Goal: Task Accomplishment & Management: Manage account settings

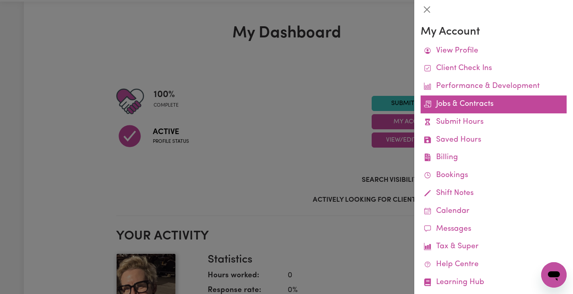
click at [437, 103] on link "Jobs & Contracts" at bounding box center [494, 105] width 146 height 18
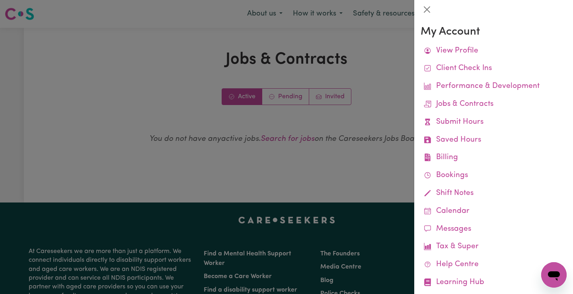
click at [364, 146] on div at bounding box center [286, 147] width 573 height 294
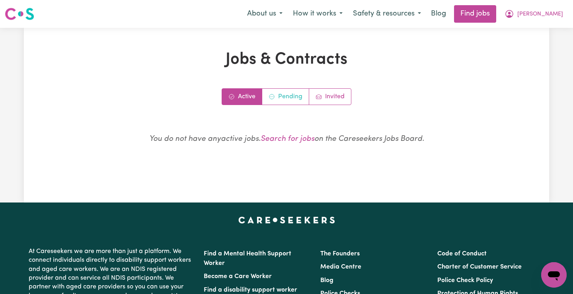
click at [280, 97] on link "Pending" at bounding box center [285, 97] width 47 height 16
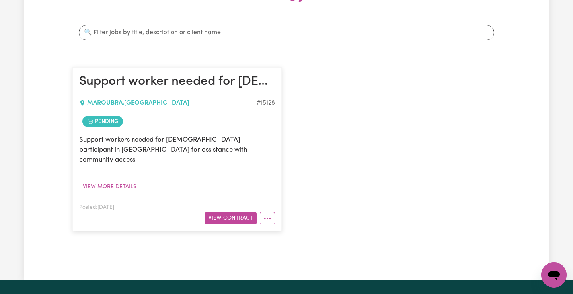
scroll to position [140, 0]
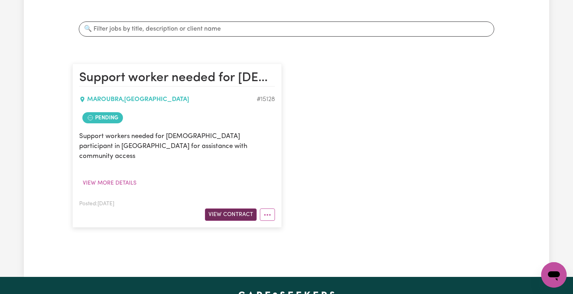
click at [229, 209] on button "View Contract" at bounding box center [231, 215] width 52 height 12
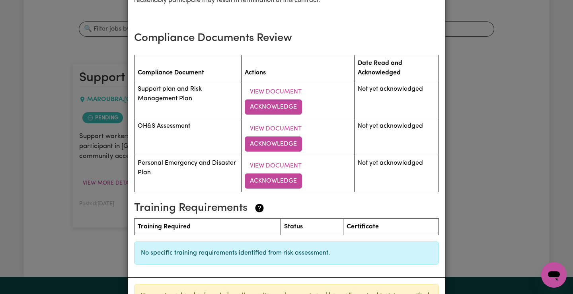
scroll to position [1199, 0]
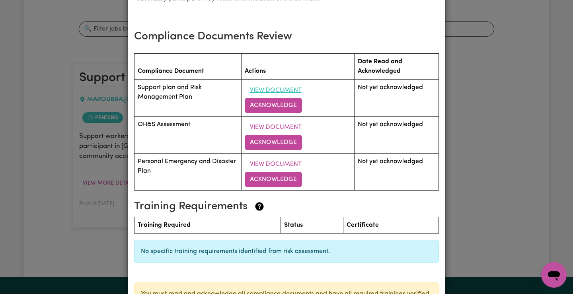
click at [284, 83] on button "View Document" at bounding box center [276, 90] width 62 height 15
click at [274, 83] on button "View Document" at bounding box center [276, 90] width 62 height 15
click at [491, 235] on div "Support worker needed for [DEMOGRAPHIC_DATA] Participant Maroubra NSW Contract …" at bounding box center [286, 147] width 573 height 294
click at [274, 120] on button "View Document" at bounding box center [276, 127] width 62 height 15
click at [288, 157] on button "View Document" at bounding box center [276, 164] width 62 height 15
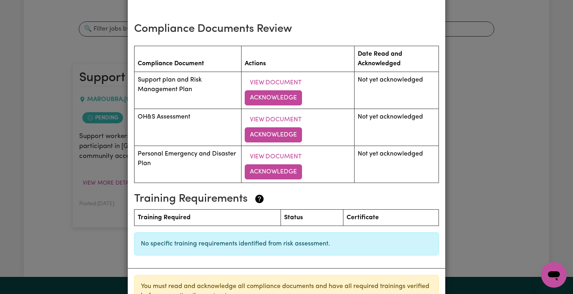
scroll to position [1205, 0]
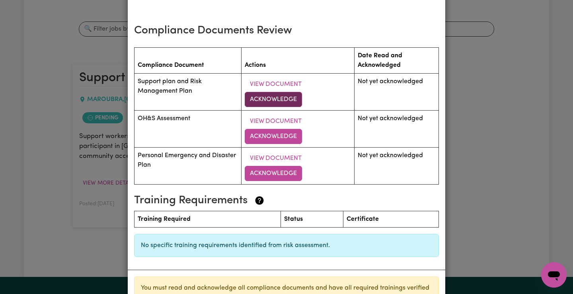
click at [277, 92] on button "Acknowledge" at bounding box center [273, 99] width 57 height 15
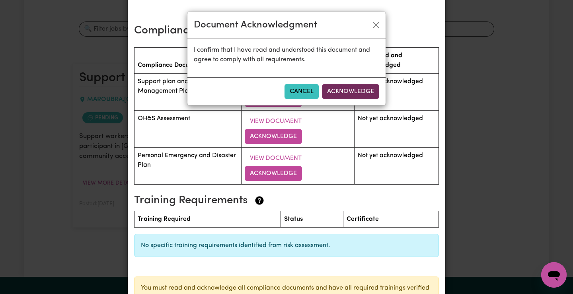
click at [334, 89] on button "Acknowledge" at bounding box center [350, 91] width 57 height 15
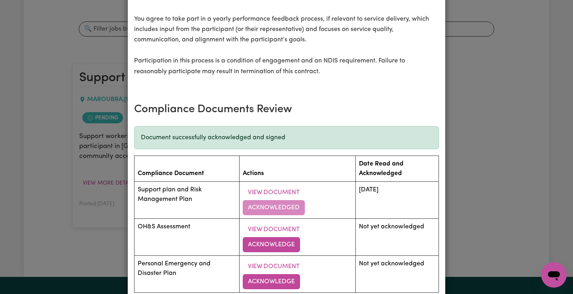
scroll to position [1131, 0]
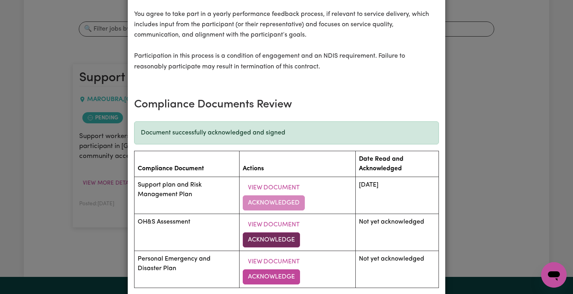
click at [278, 233] on button "Acknowledge" at bounding box center [271, 240] width 57 height 15
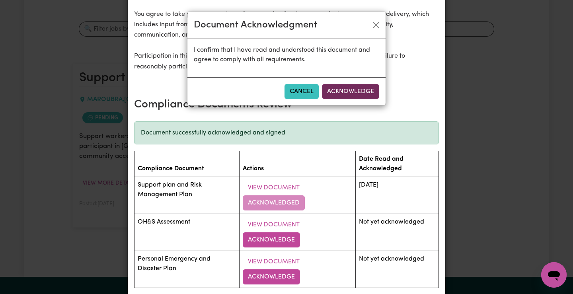
click at [351, 92] on button "Acknowledge" at bounding box center [350, 91] width 57 height 15
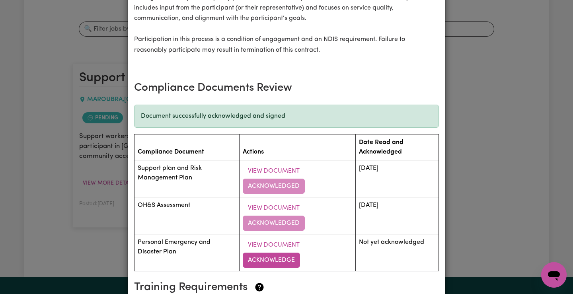
scroll to position [1162, 0]
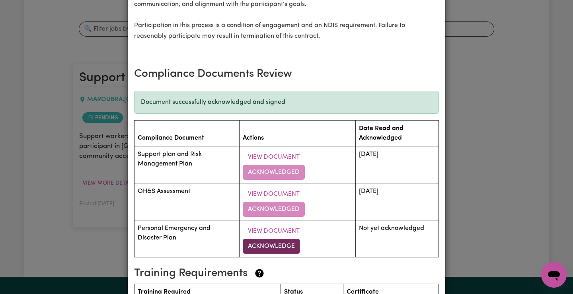
click at [283, 239] on button "Acknowledge" at bounding box center [271, 246] width 57 height 15
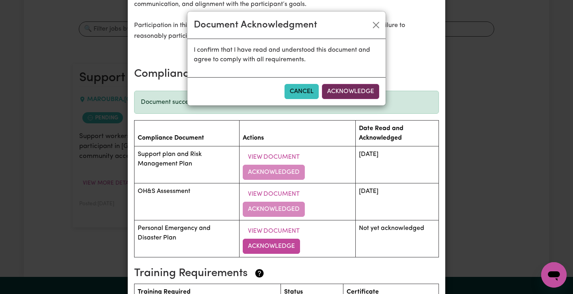
click at [338, 94] on button "Acknowledge" at bounding box center [350, 91] width 57 height 15
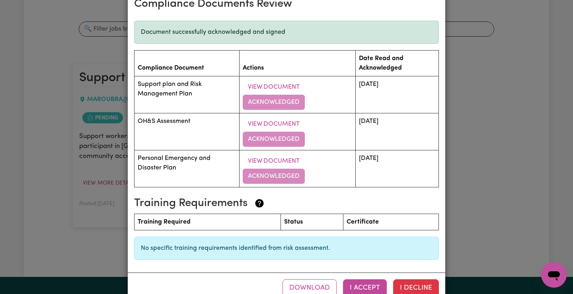
scroll to position [1232, 0]
click at [366, 280] on button "I Accept" at bounding box center [365, 289] width 44 height 18
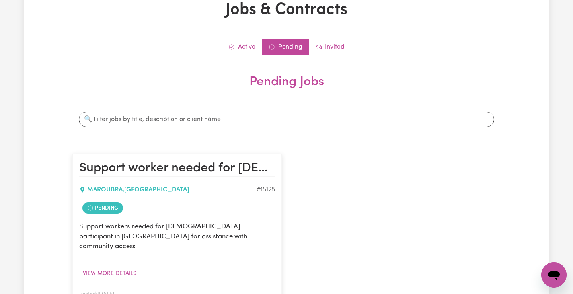
scroll to position [45, 0]
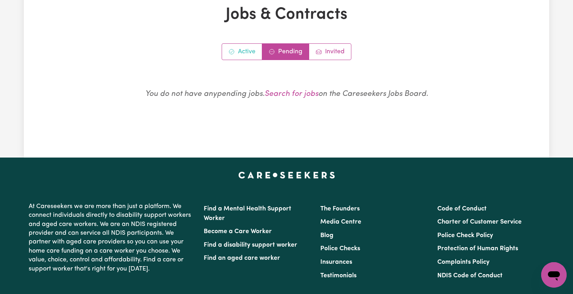
click at [251, 55] on link "Active" at bounding box center [242, 52] width 40 height 16
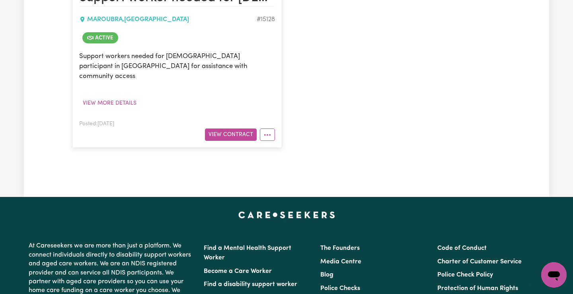
scroll to position [221, 0]
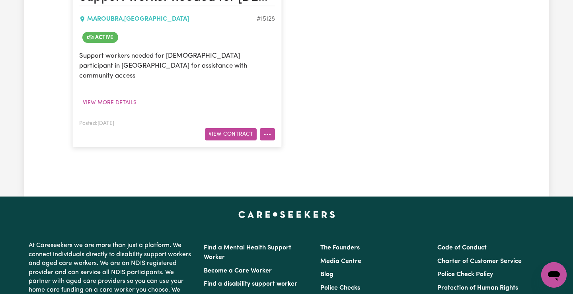
click at [267, 134] on circle "More options" at bounding box center [268, 135] width 2 height 2
click at [240, 128] on button "View Contract" at bounding box center [231, 134] width 52 height 12
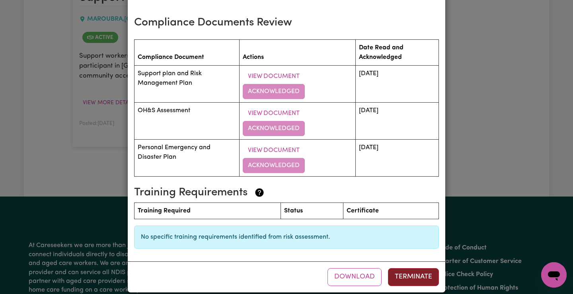
scroll to position [1156, 0]
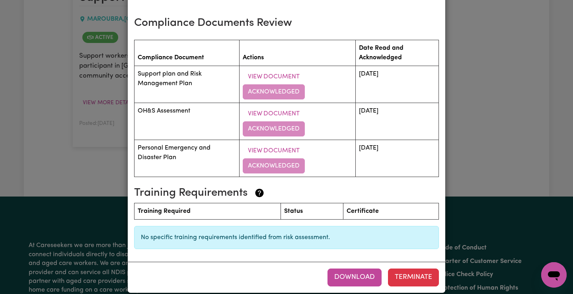
click at [371, 270] on button "Download" at bounding box center [355, 278] width 54 height 18
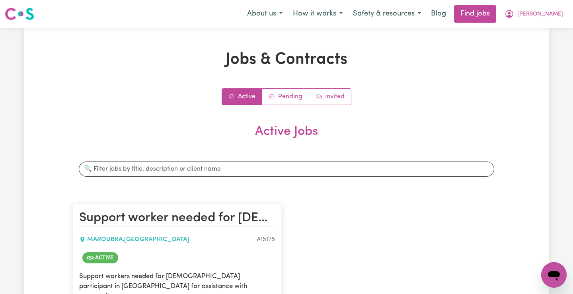
scroll to position [0, 0]
click at [560, 18] on span "[PERSON_NAME]" at bounding box center [541, 14] width 46 height 9
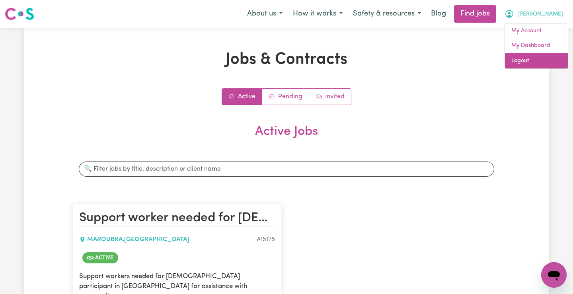
click at [535, 59] on link "Logout" at bounding box center [536, 60] width 63 height 15
